Goal: Transaction & Acquisition: Book appointment/travel/reservation

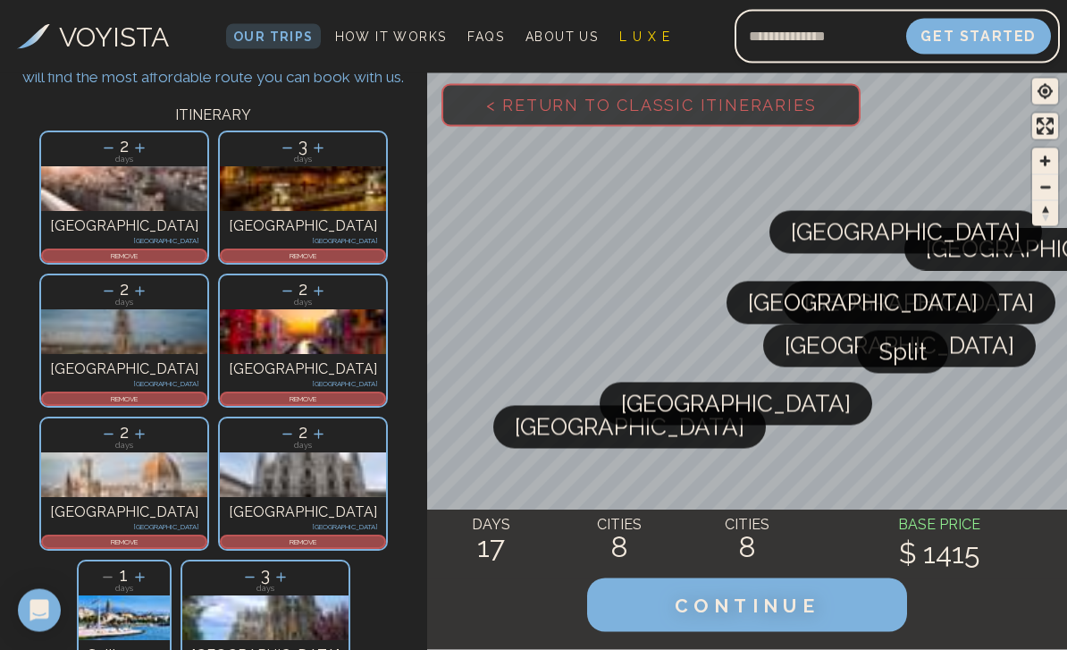
scroll to position [101, 0]
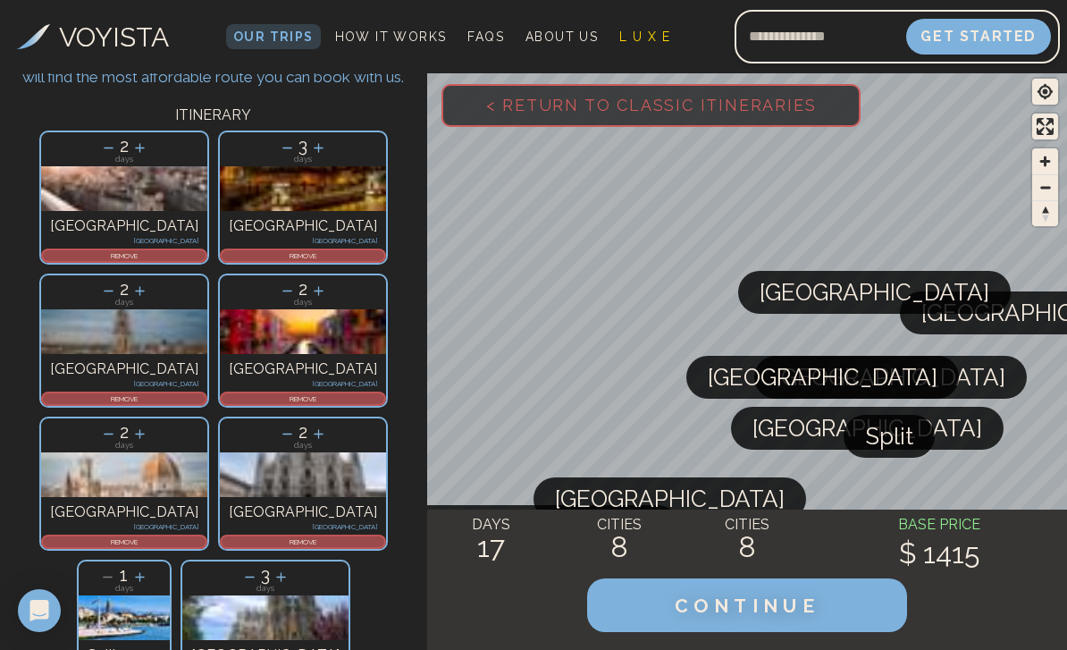
click at [222, 252] on p "REMOVE" at bounding box center [303, 255] width 163 height 11
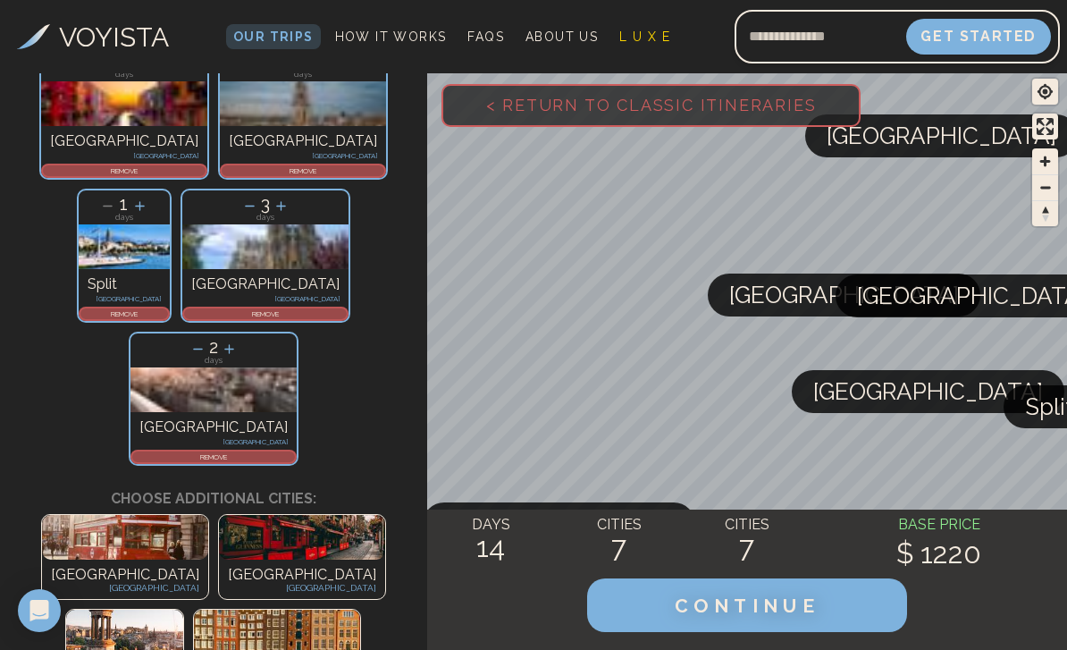
scroll to position [328, 0]
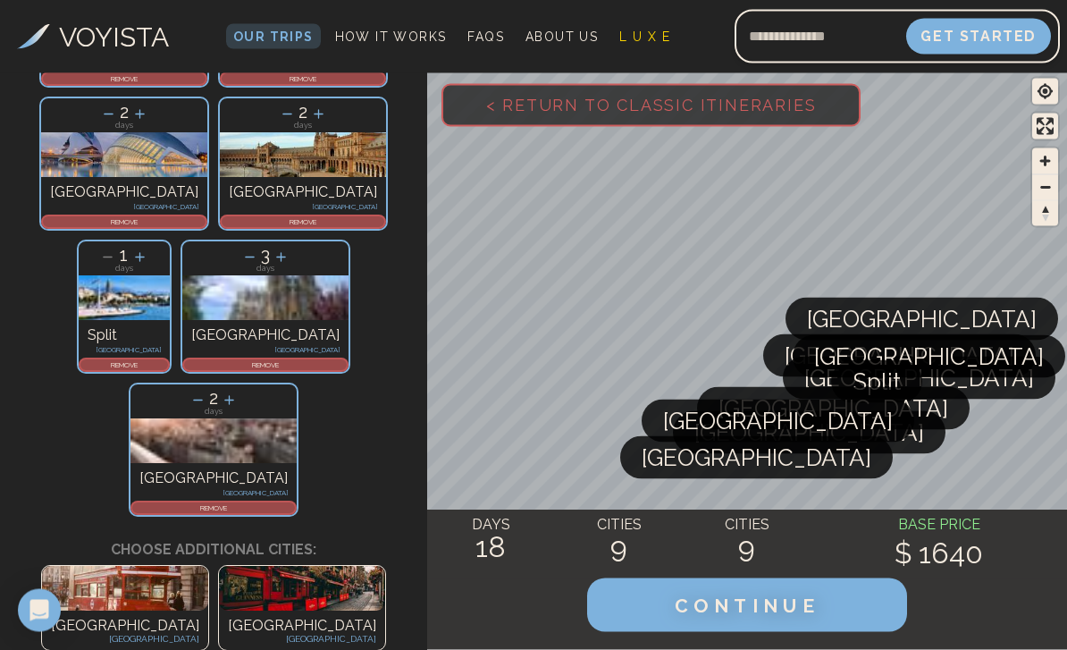
scroll to position [421, 0]
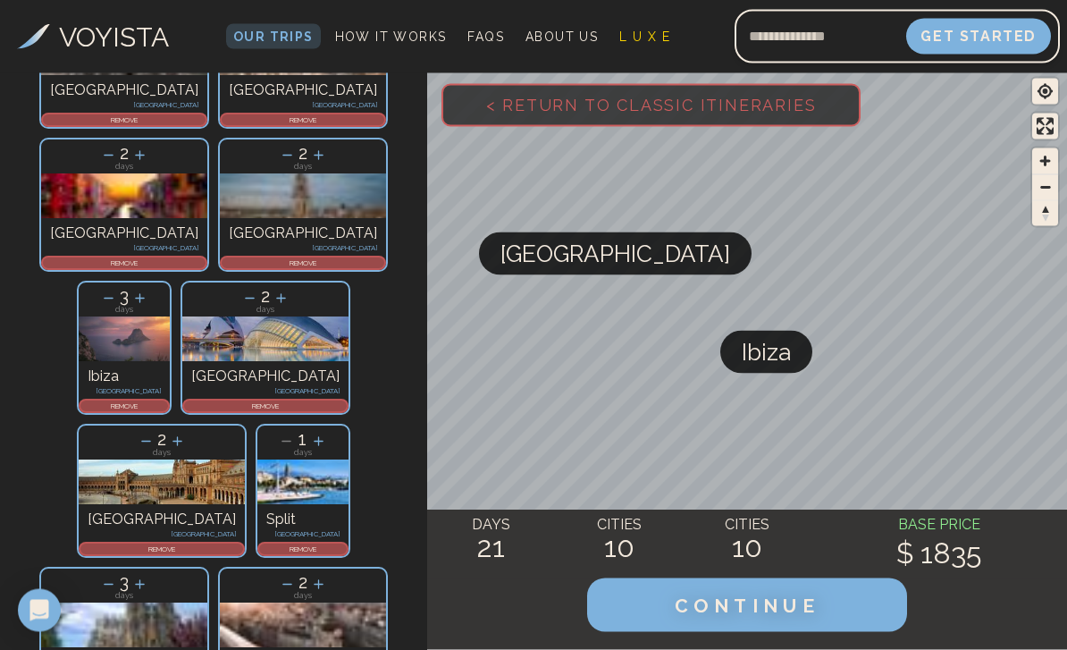
scroll to position [237, 0]
click at [784, 600] on span "CONTINUE" at bounding box center [747, 605] width 145 height 22
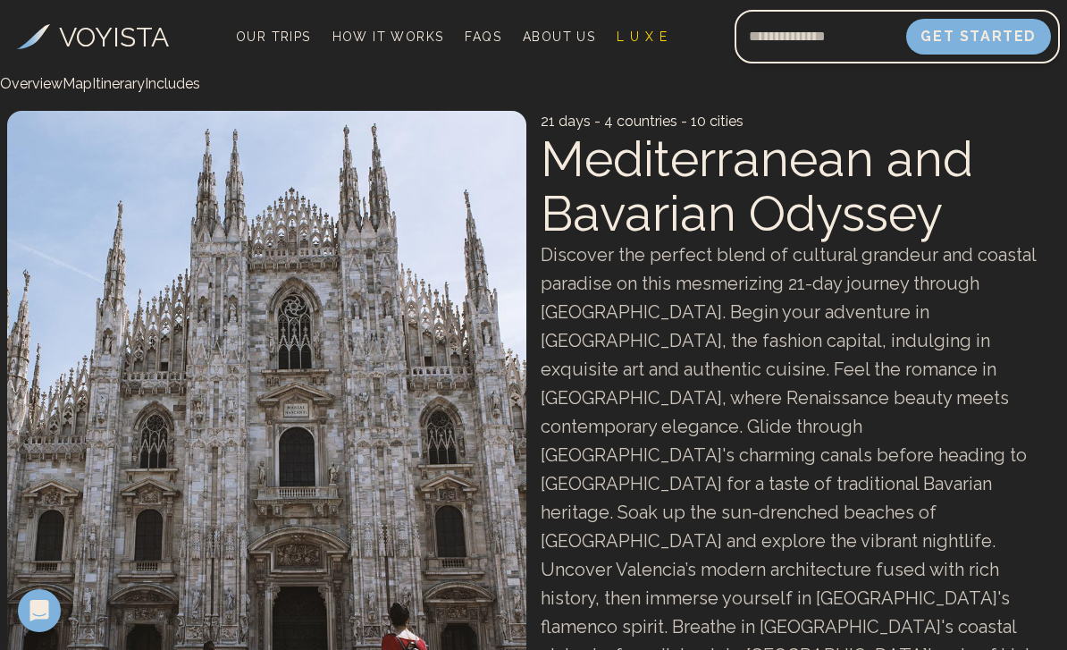
click at [92, 92] on link "Map" at bounding box center [77, 83] width 29 height 17
click at [92, 86] on link "Map" at bounding box center [77, 83] width 29 height 17
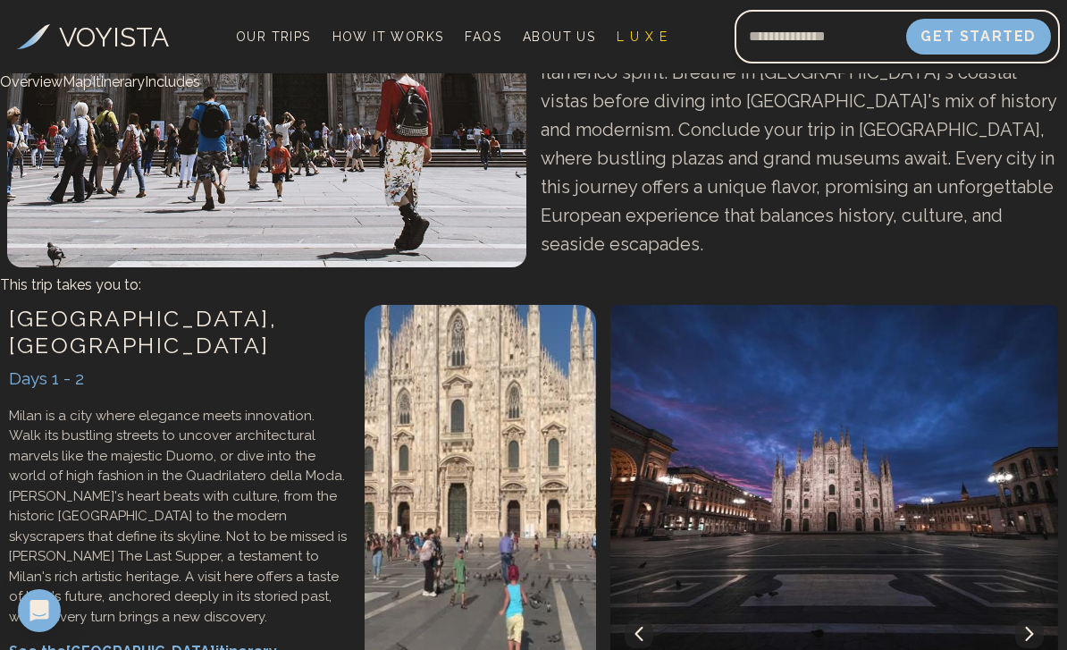
click at [145, 90] on link "Itinerary" at bounding box center [118, 81] width 53 height 17
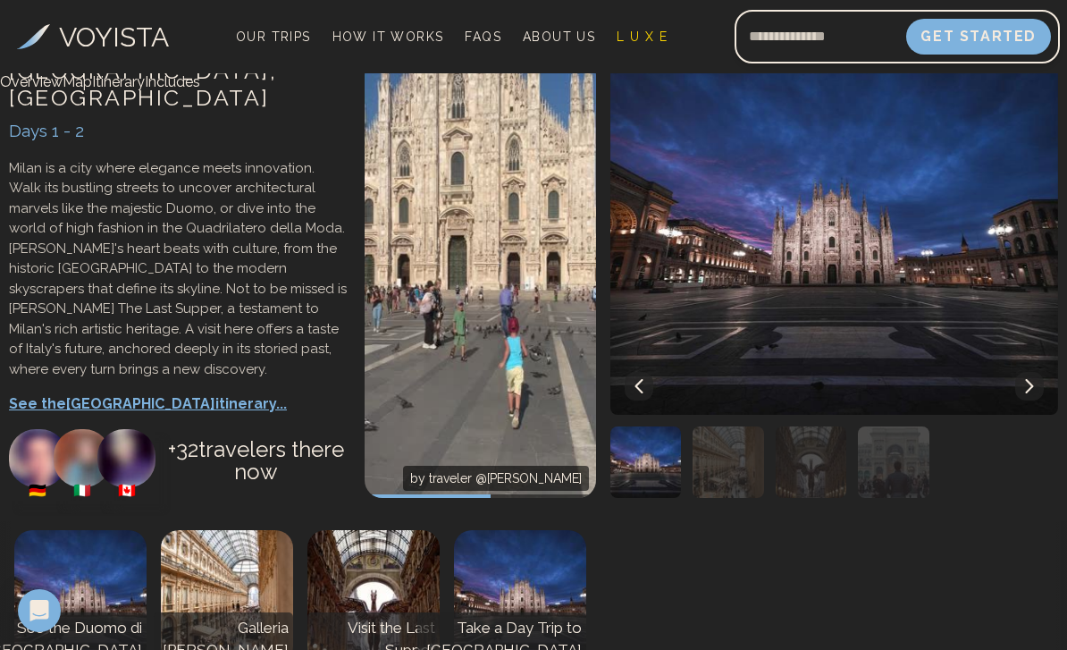
scroll to position [862, 0]
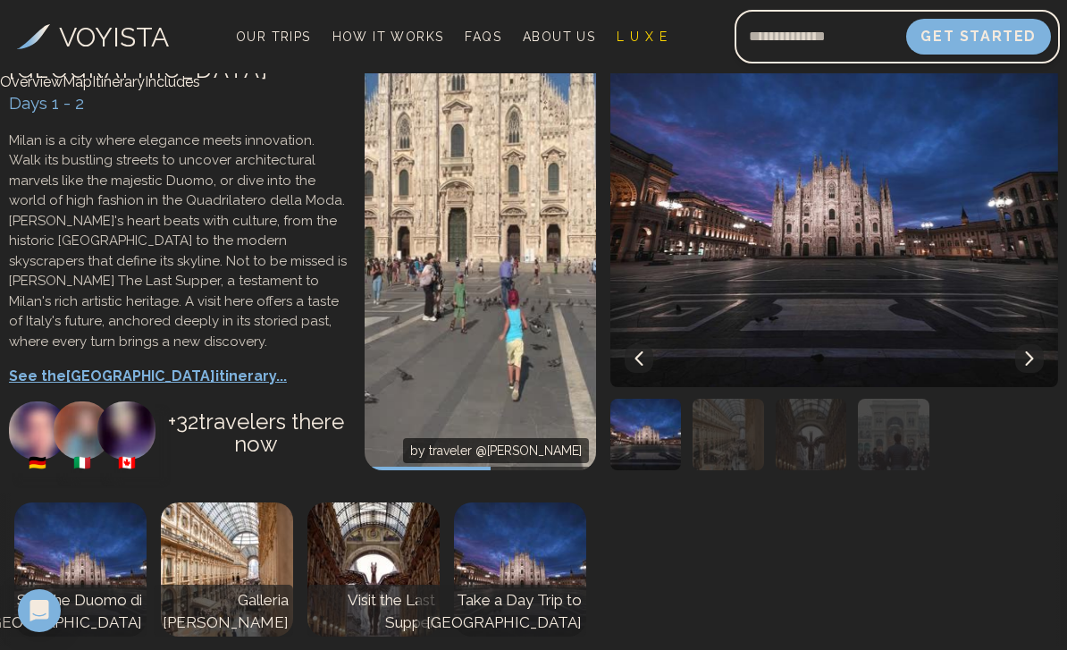
click at [53, 90] on link "Overview" at bounding box center [31, 81] width 63 height 17
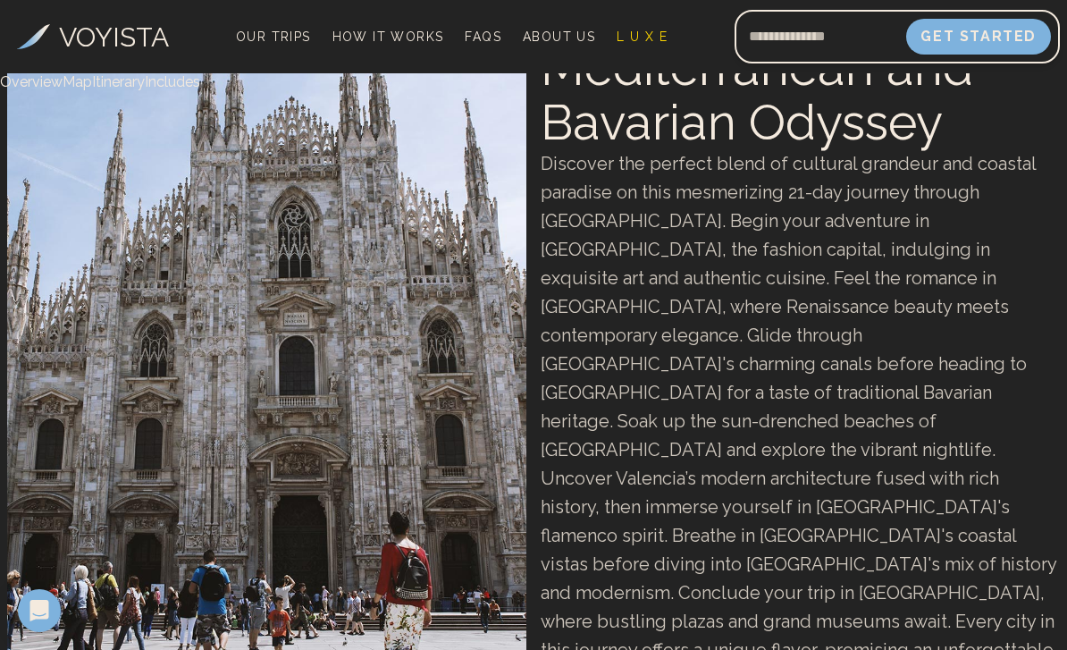
scroll to position [0, 0]
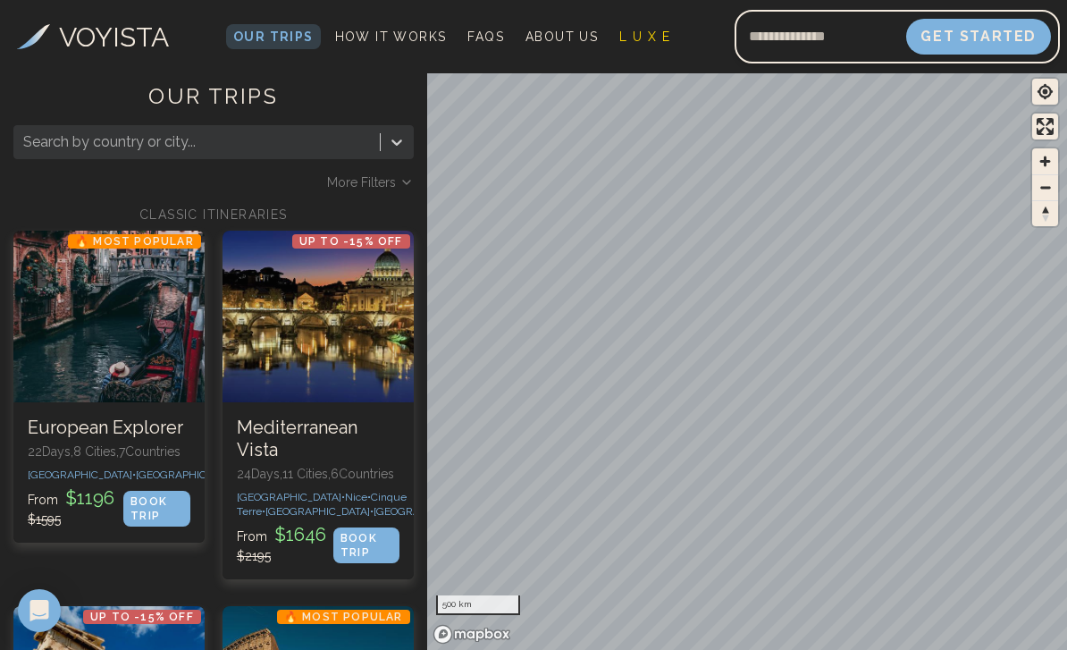
scroll to position [237, 0]
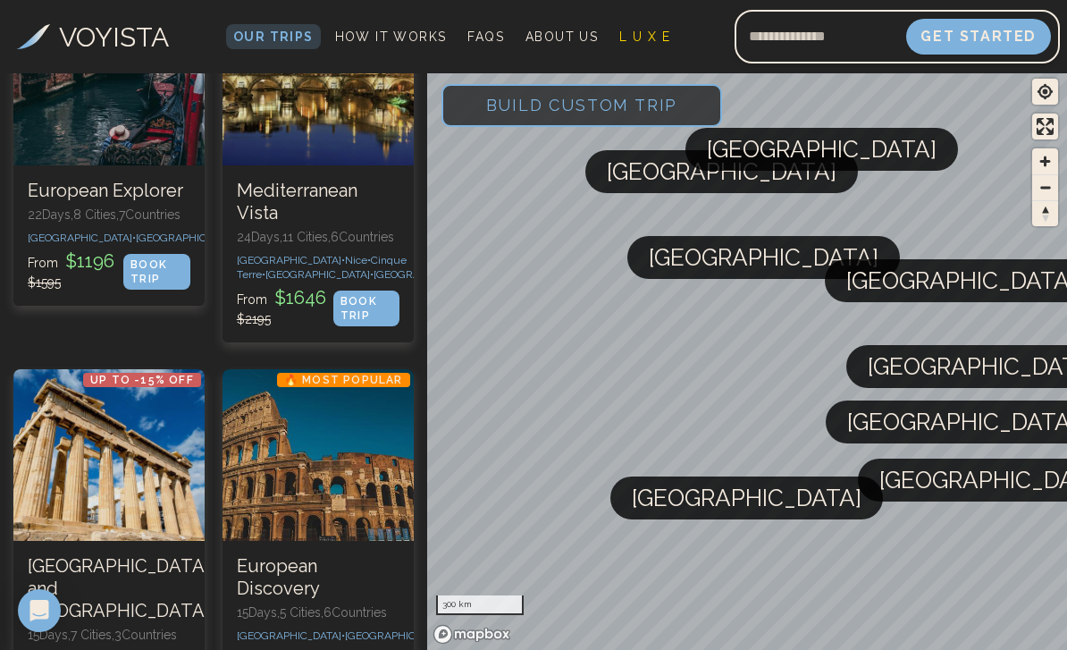
click at [577, 97] on span "Build Custom Trip" at bounding box center [582, 105] width 249 height 76
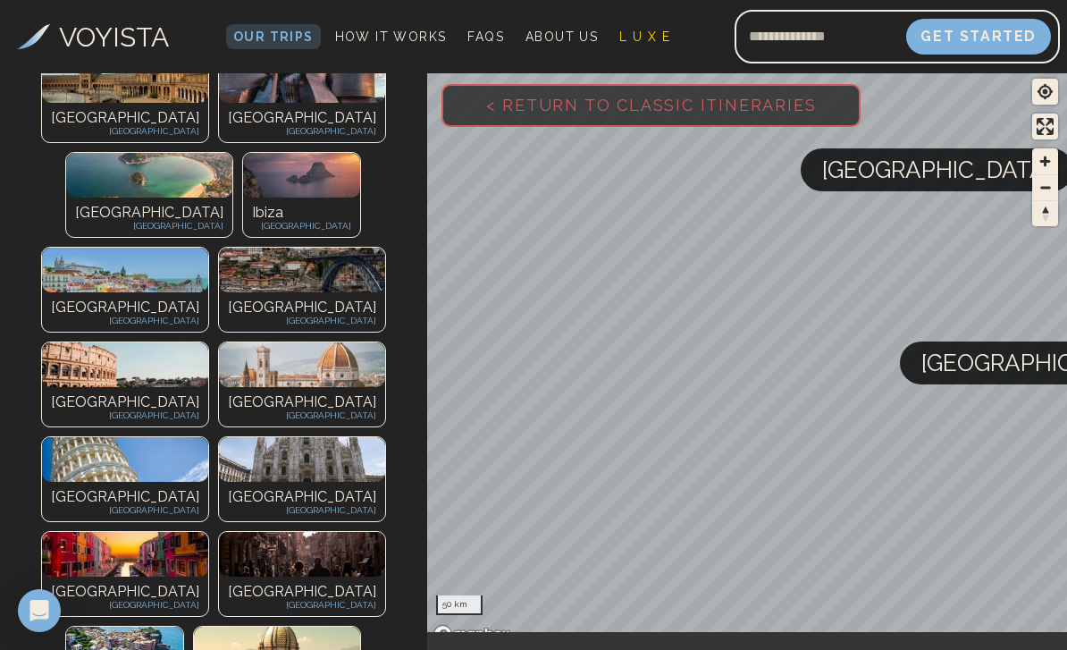
scroll to position [619, 0]
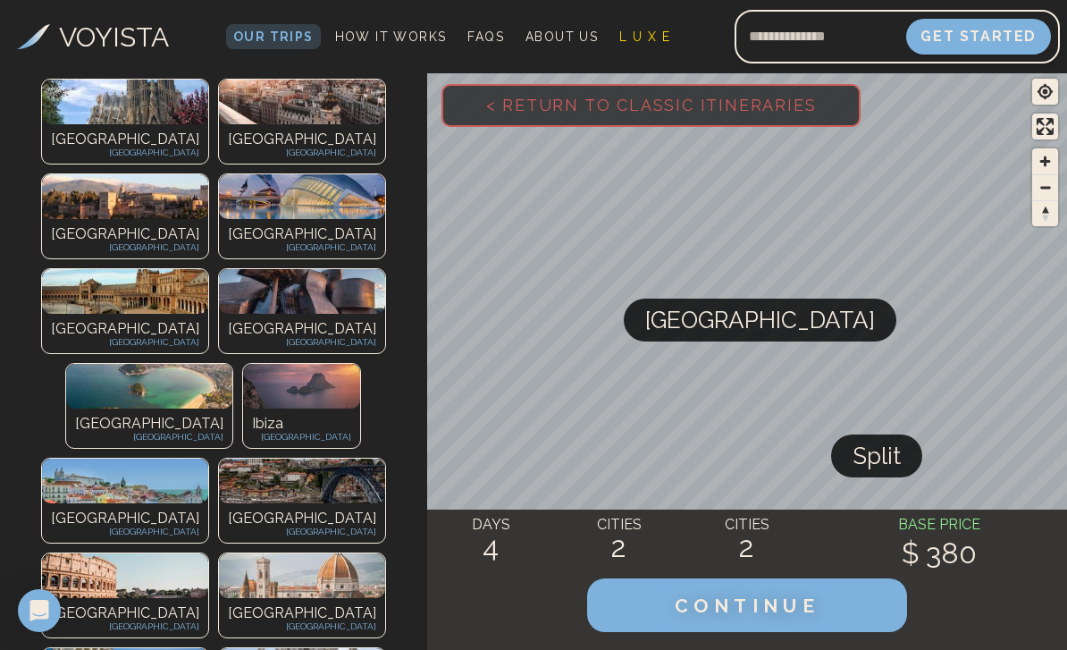
click at [261, 553] on img at bounding box center [302, 575] width 166 height 45
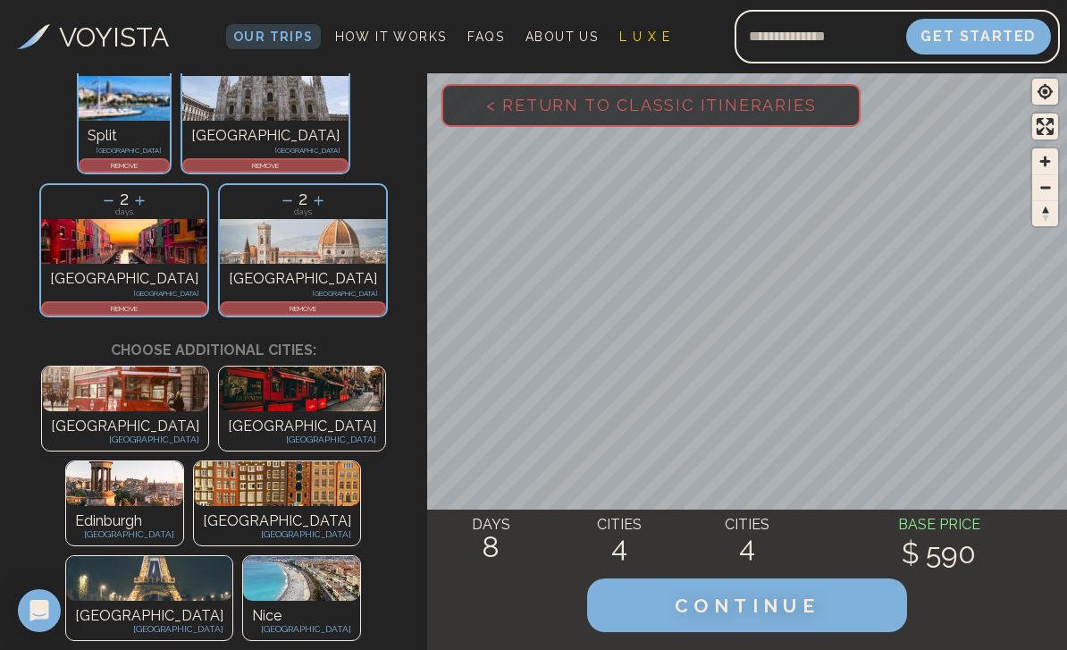
scroll to position [189, 0]
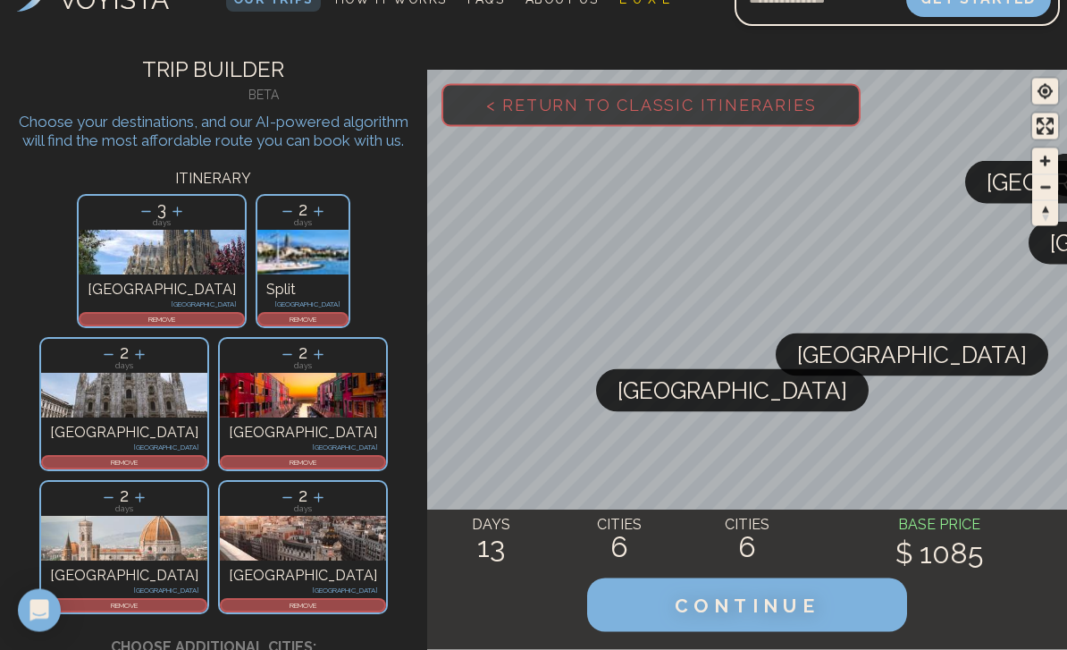
scroll to position [0, 0]
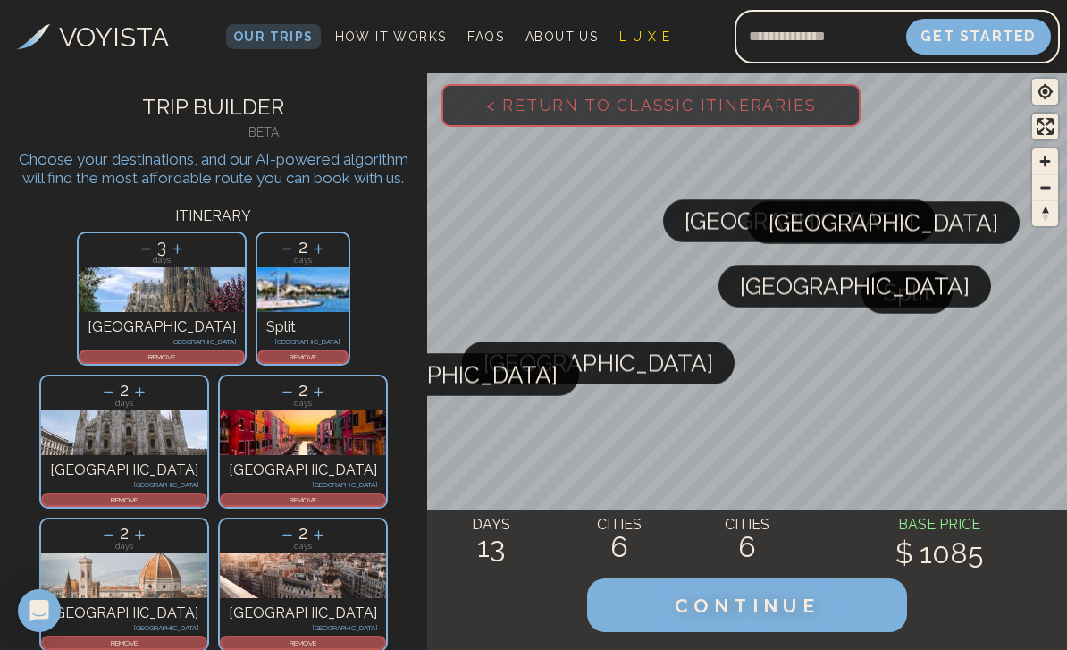
click at [257, 239] on p "2" at bounding box center [302, 246] width 91 height 27
click at [278, 244] on icon at bounding box center [287, 249] width 19 height 19
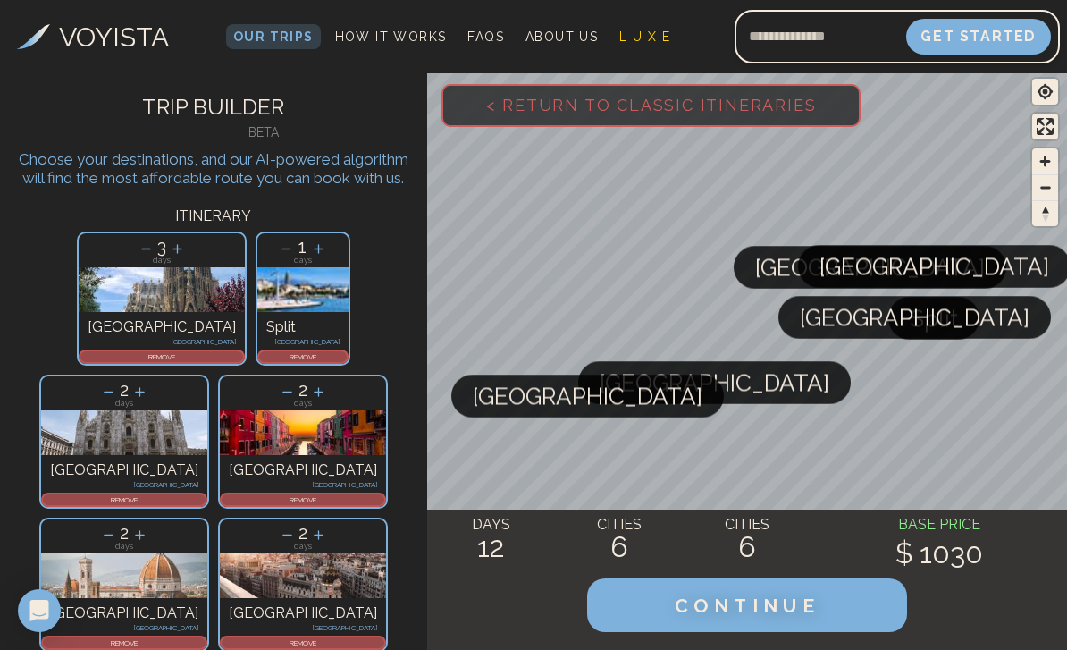
click at [805, 610] on span "CONTINUE" at bounding box center [747, 605] width 145 height 22
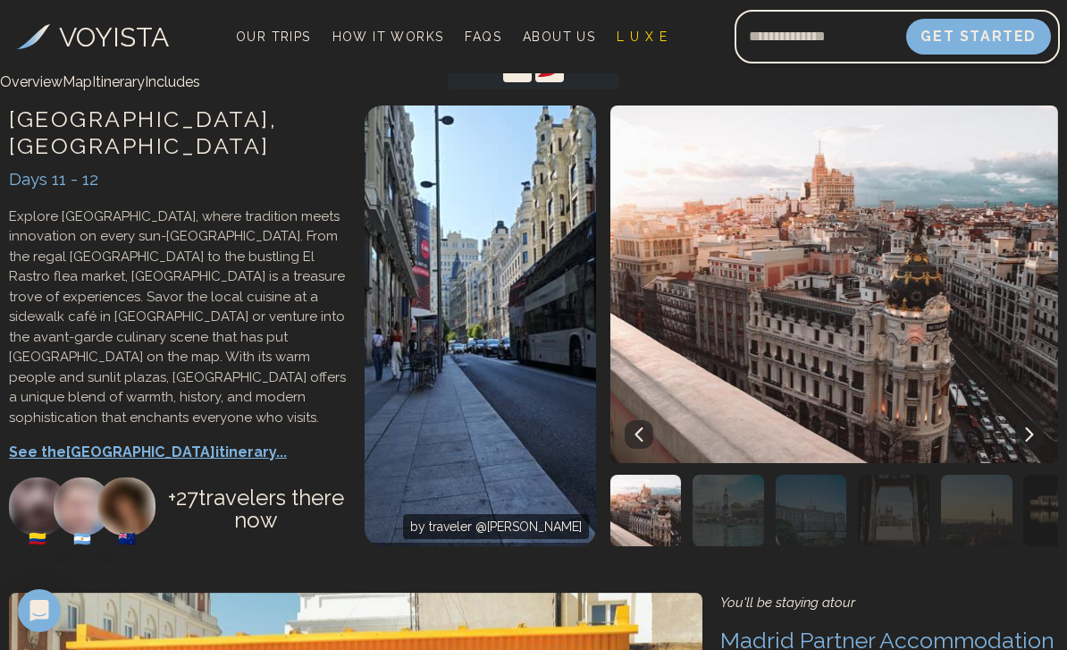
scroll to position [6564, 0]
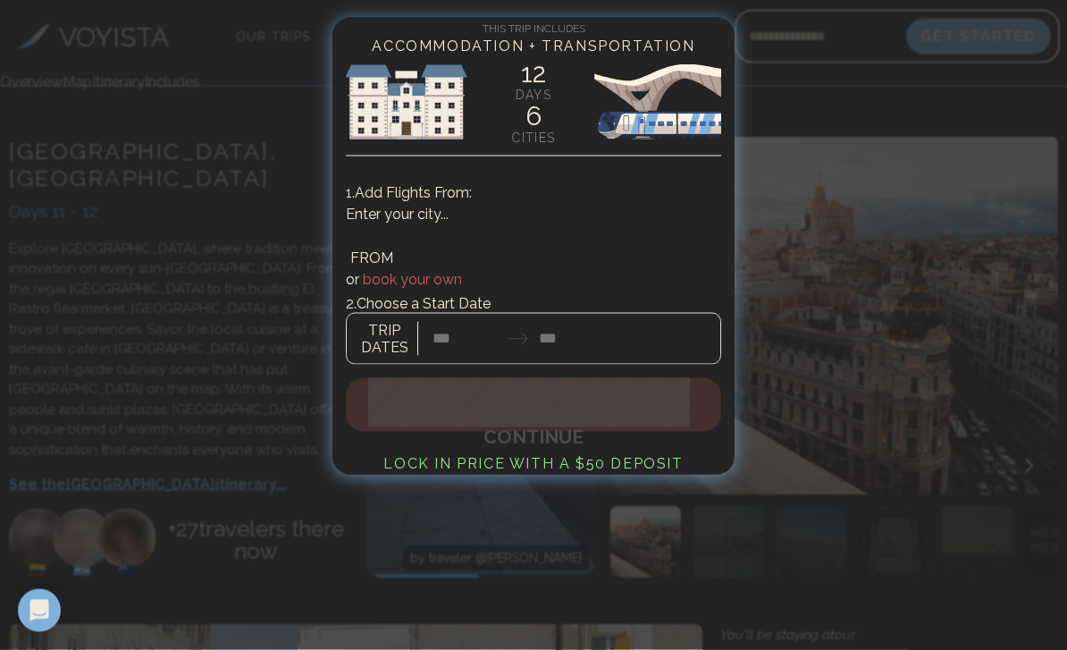
scroll to position [6539, 0]
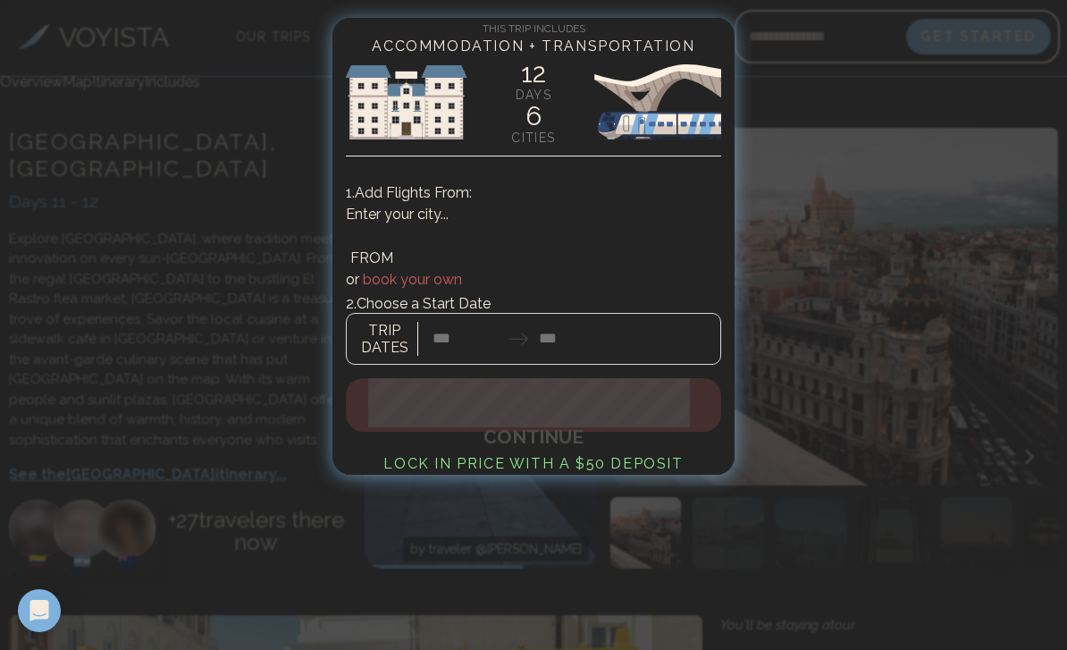
click at [980, 417] on div at bounding box center [533, 325] width 1067 height 650
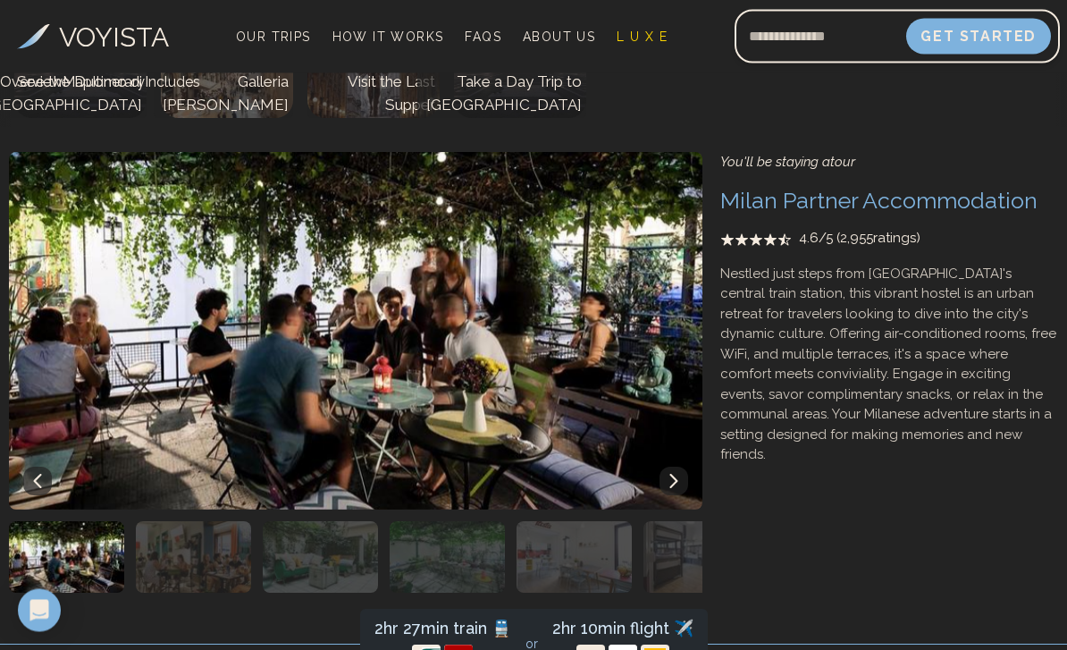
scroll to position [3601, 0]
click at [478, 37] on span "FAQs" at bounding box center [483, 36] width 37 height 14
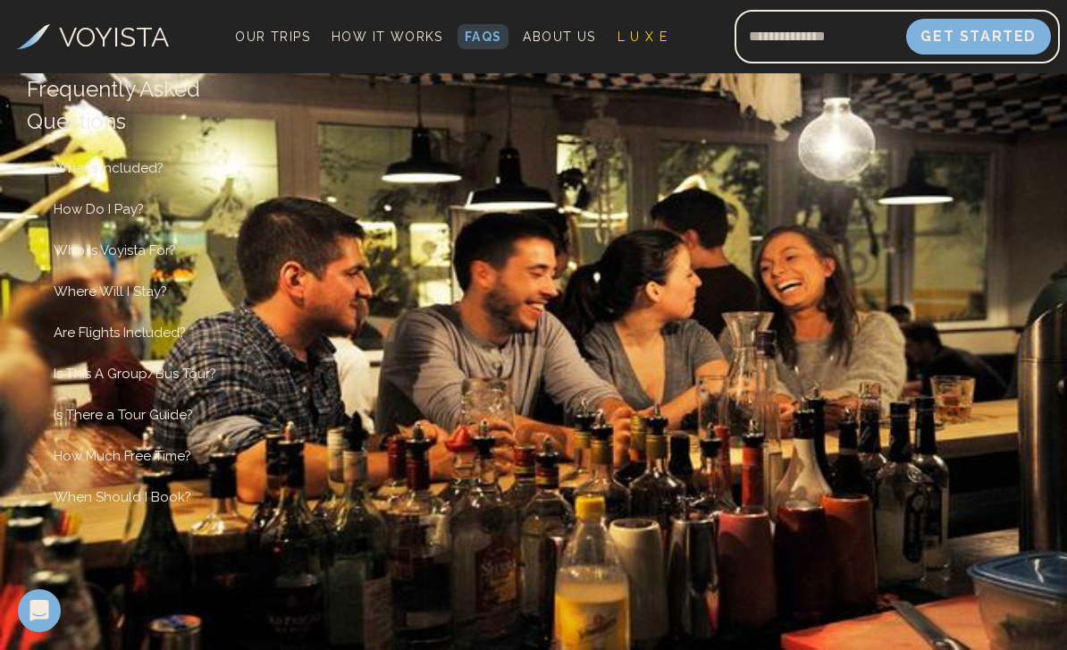
click at [371, 32] on span "How It Works" at bounding box center [388, 36] width 112 height 14
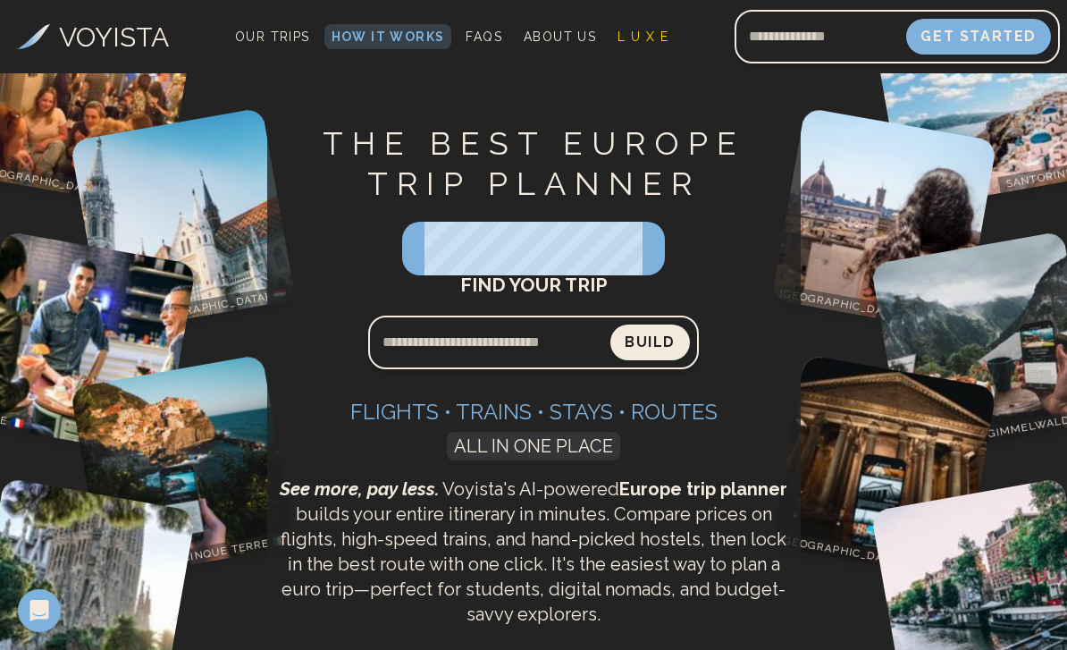
click at [634, 27] on link "L U X E" at bounding box center [642, 36] width 65 height 25
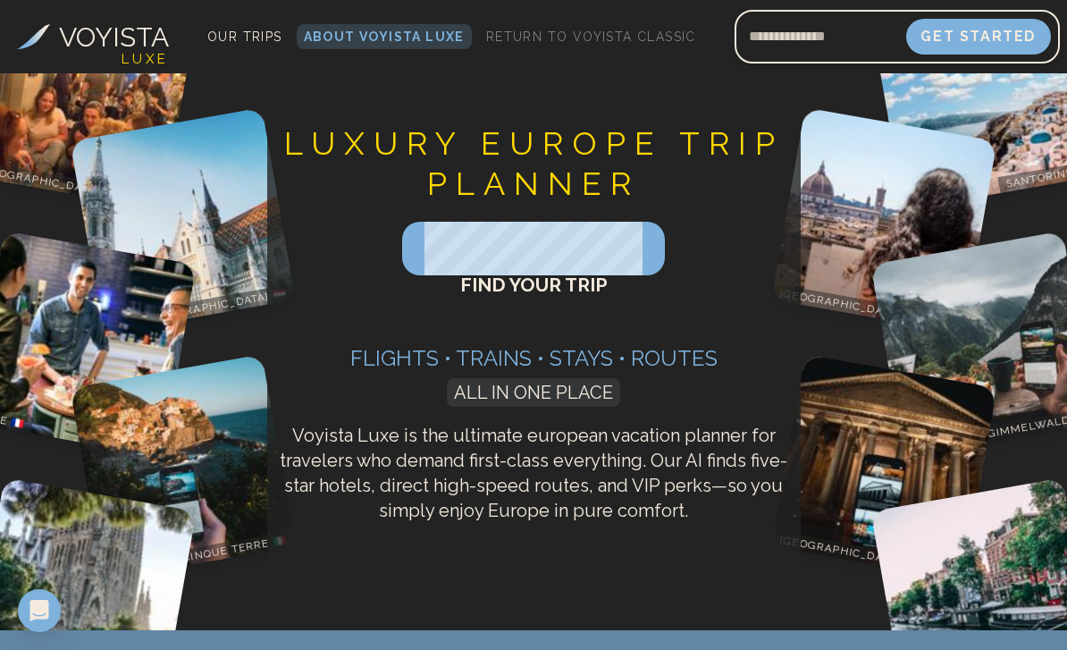
click at [602, 38] on span "Return to Voyista Classic" at bounding box center [591, 36] width 210 height 14
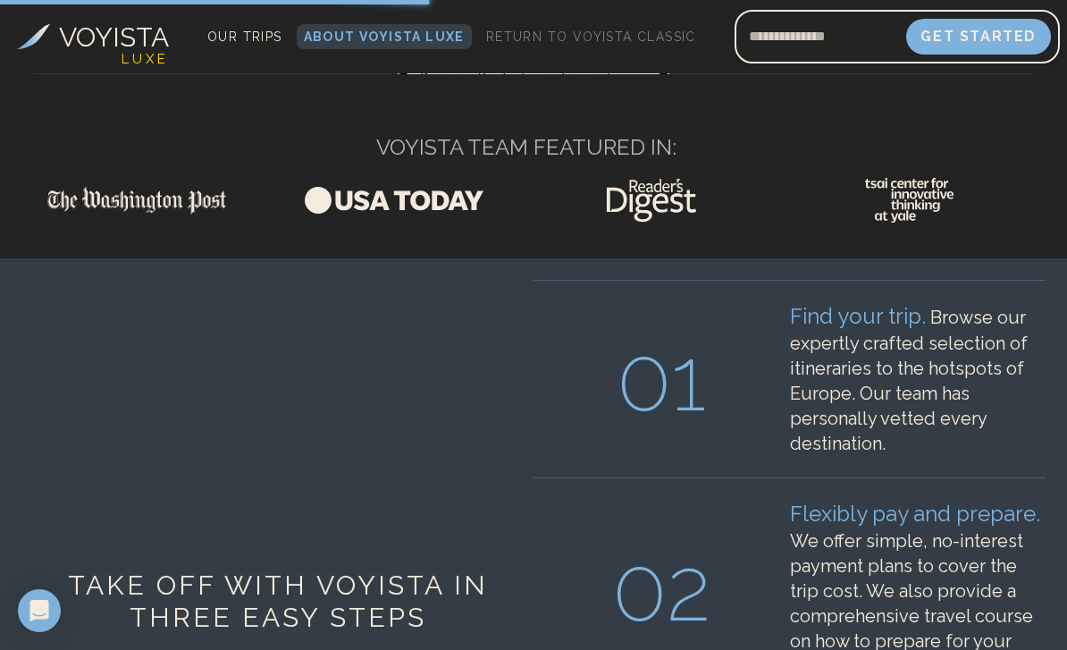
scroll to position [1206, 0]
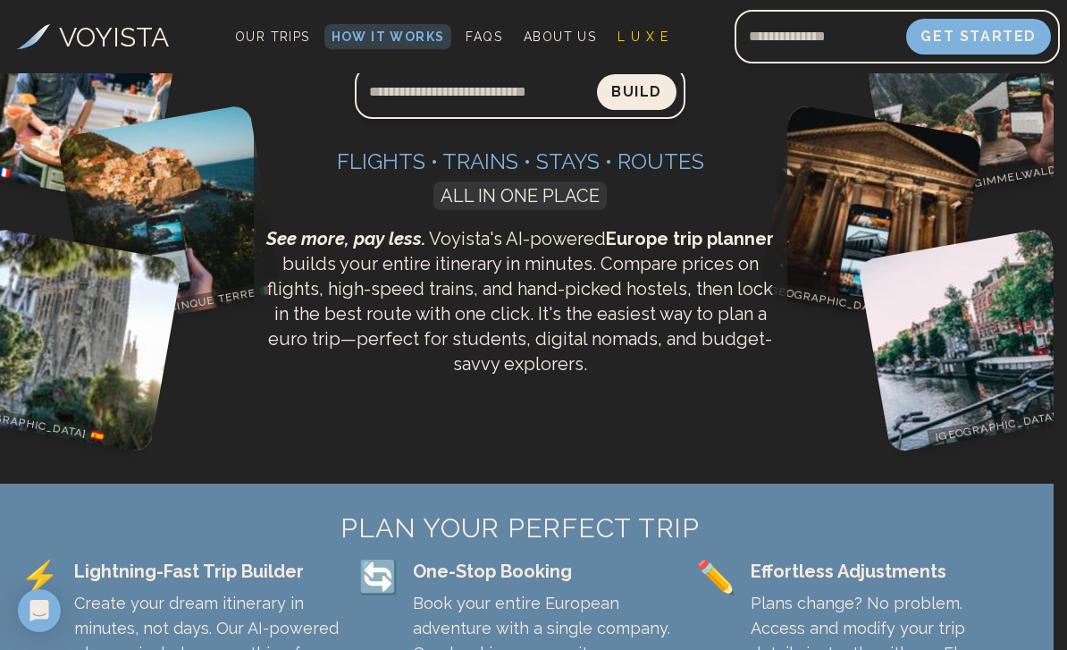
scroll to position [0, 14]
